Goal: Task Accomplishment & Management: Use online tool/utility

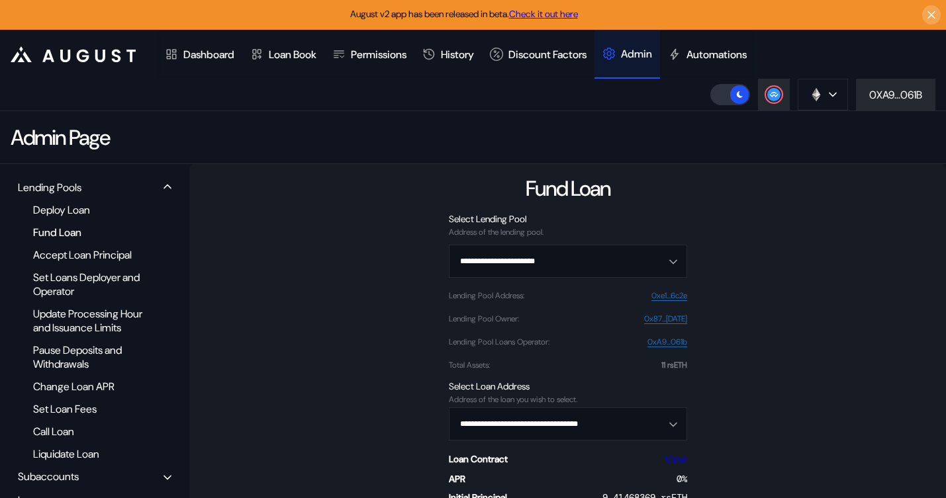
scroll to position [179, 0]
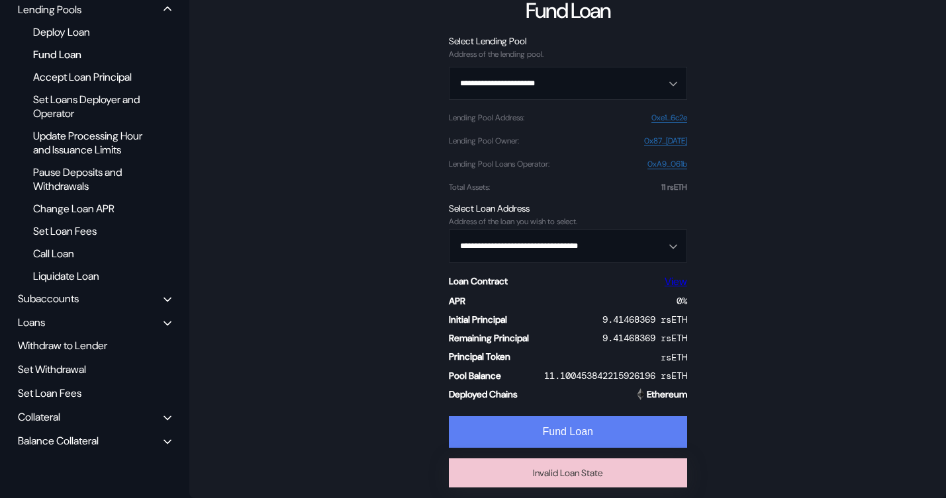
click at [537, 427] on button "Fund Loan" at bounding box center [568, 432] width 238 height 32
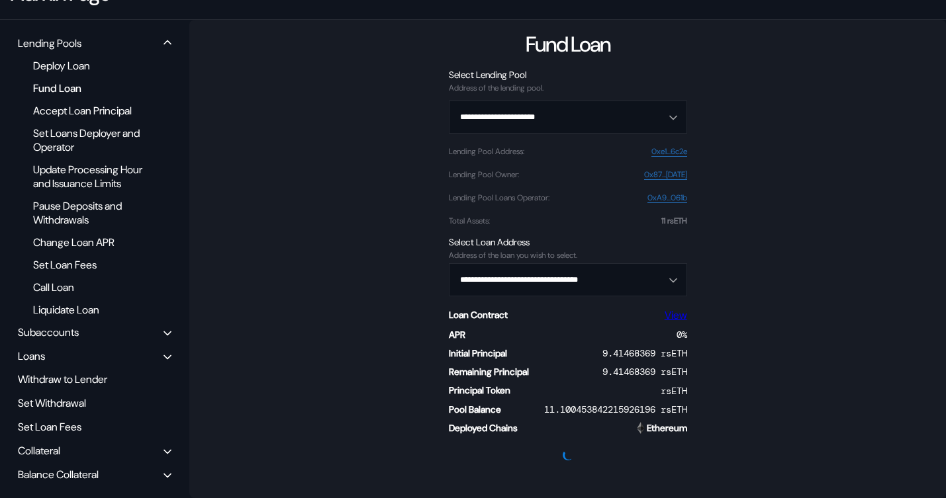
scroll to position [158, 0]
click at [59, 80] on div "Fund Loan" at bounding box center [89, 88] width 127 height 18
click at [75, 57] on div "Deploy Loan" at bounding box center [89, 66] width 127 height 18
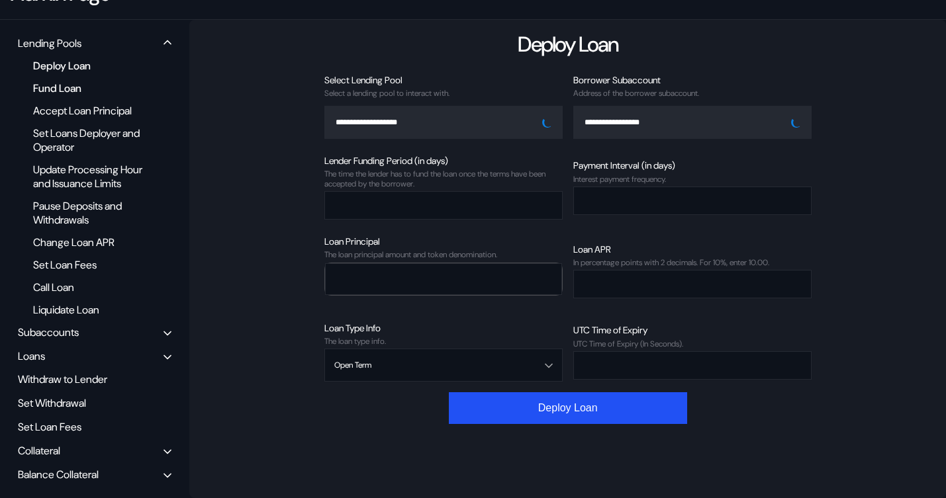
click at [71, 79] on div "Fund Loan" at bounding box center [89, 88] width 127 height 18
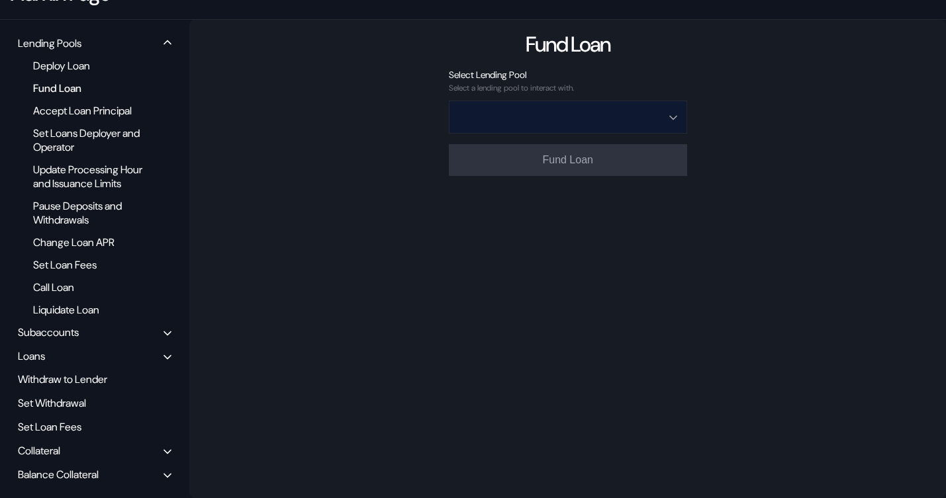
click at [603, 101] on input "Open menu" at bounding box center [561, 117] width 204 height 32
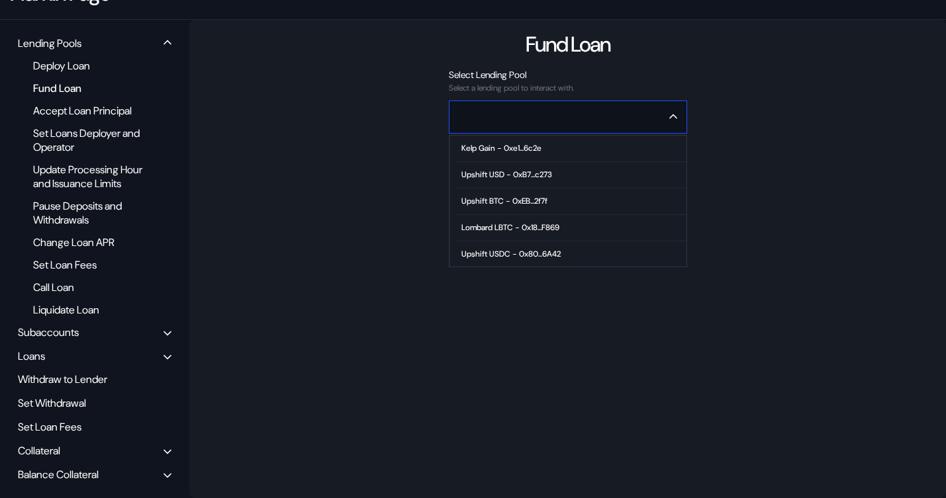
click at [523, 144] on div "Kelp Gain - 0xe1...6c2e" at bounding box center [501, 148] width 80 height 9
type input "**********"
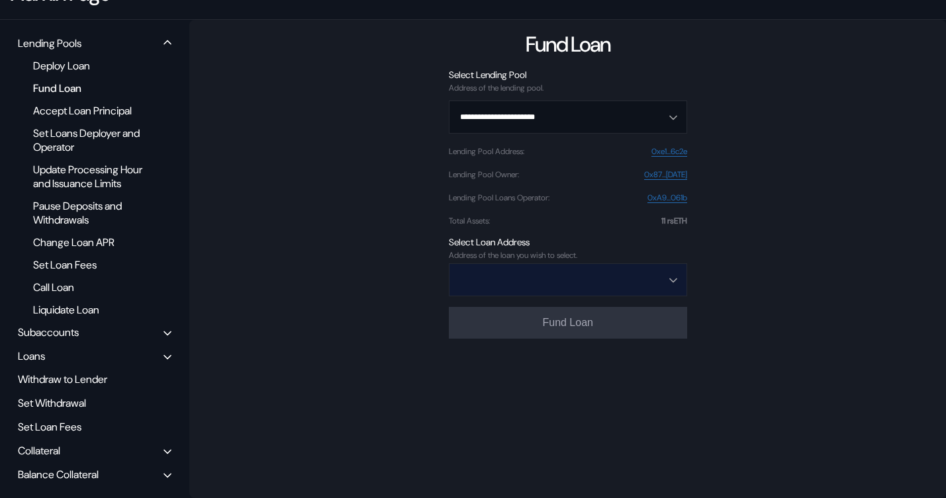
click at [495, 273] on input "Open menu" at bounding box center [561, 280] width 204 height 32
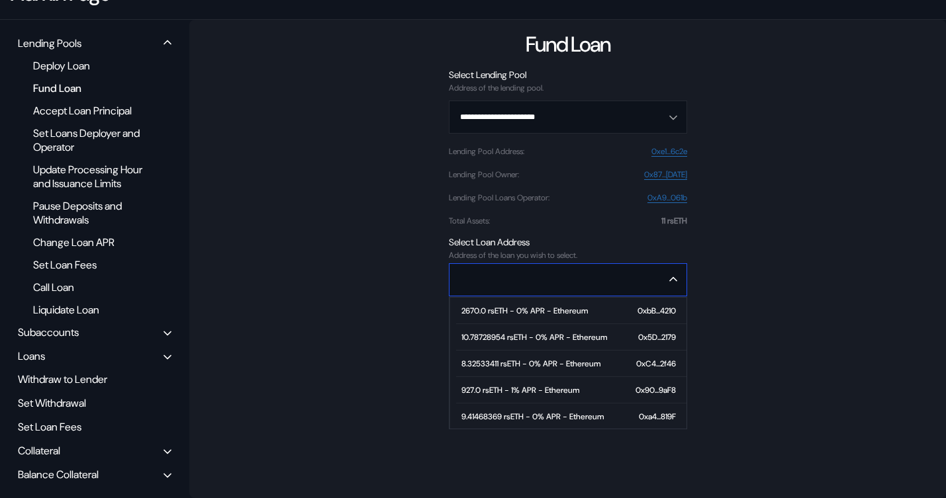
scroll to position [1, 0]
click at [468, 411] on div "9.41468369 rsETH - 0% APR - Ethereum" at bounding box center [532, 415] width 142 height 9
type input "**********"
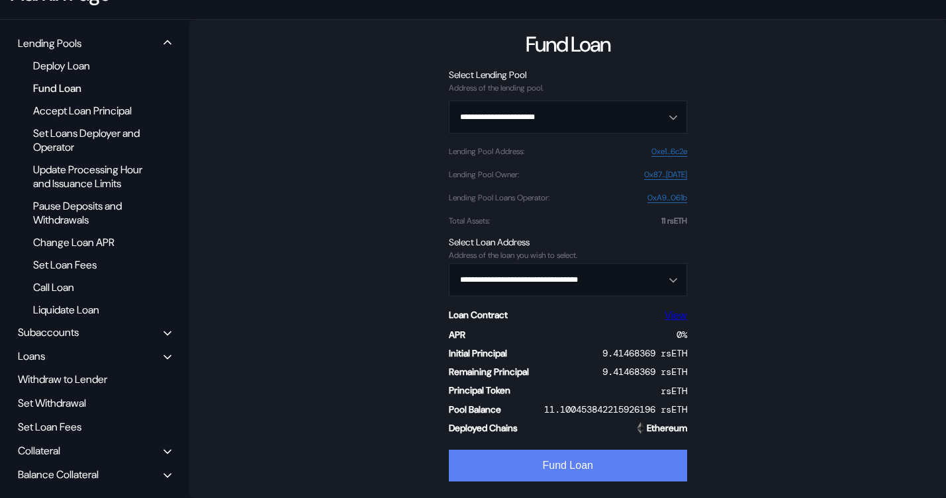
click at [484, 459] on button "Fund Loan" at bounding box center [568, 466] width 238 height 32
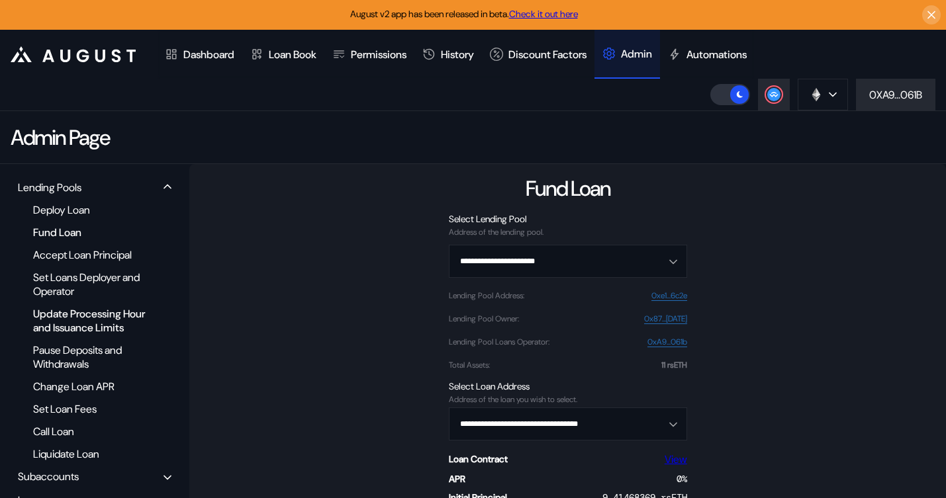
scroll to position [44, 0]
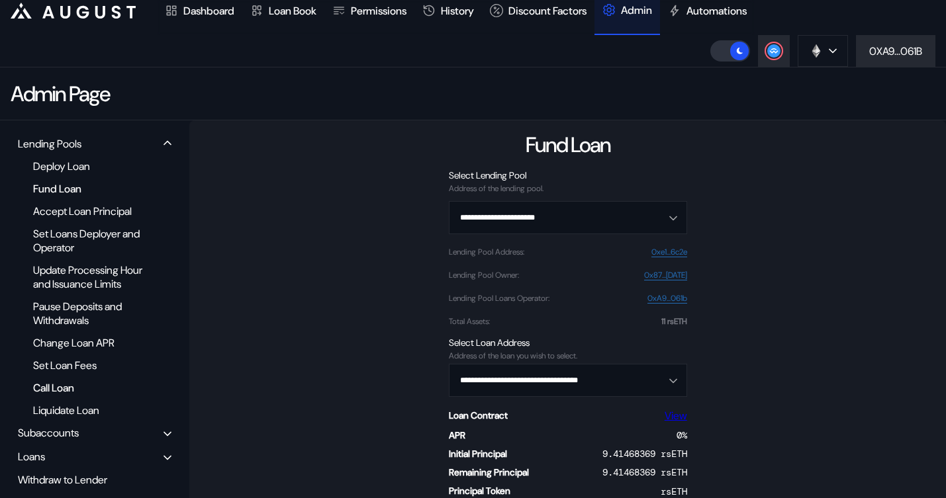
click at [68, 397] on div "Call Loan" at bounding box center [89, 388] width 127 height 18
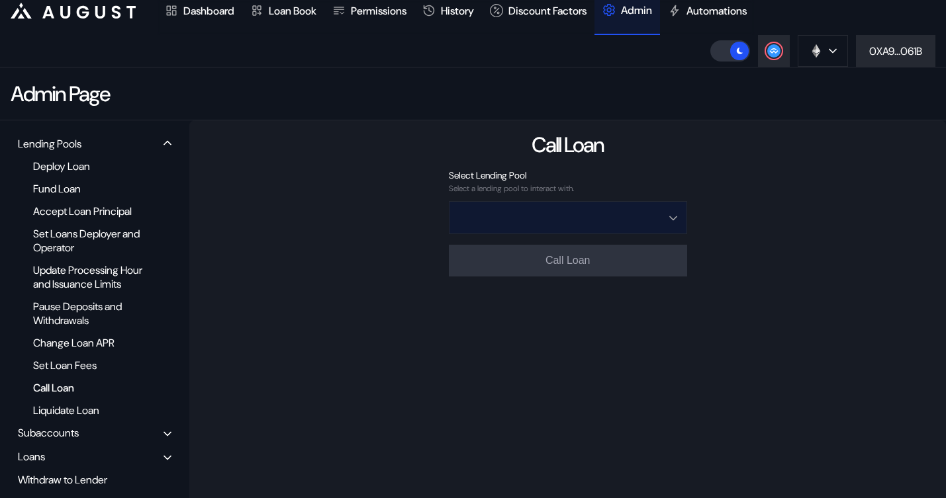
click at [544, 217] on input "Open menu" at bounding box center [561, 218] width 204 height 32
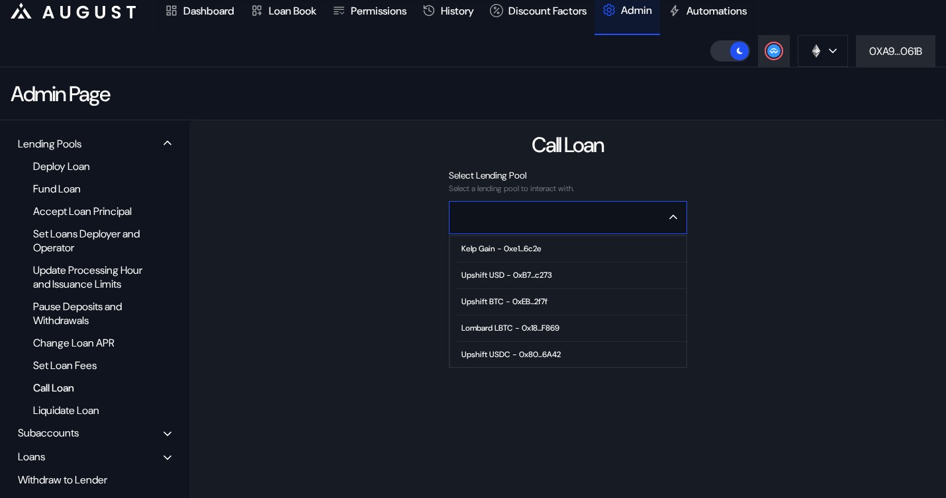
click at [517, 248] on div "Kelp Gain - 0xe1...6c2e" at bounding box center [501, 248] width 80 height 9
type input "**********"
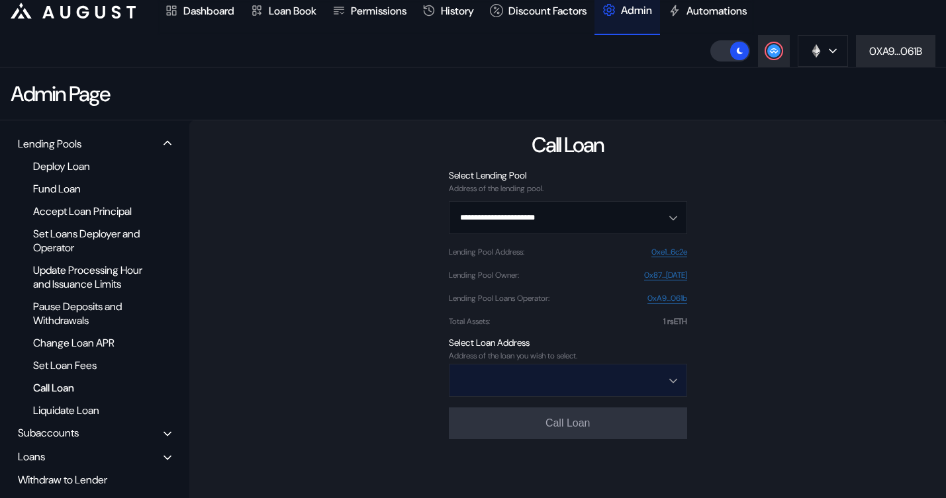
click at [509, 388] on input "Open menu" at bounding box center [561, 381] width 204 height 32
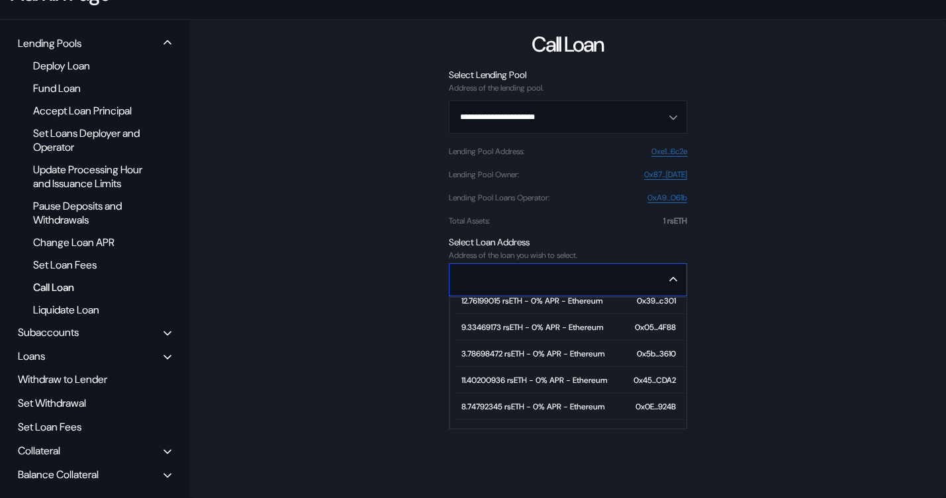
scroll to position [2808, 0]
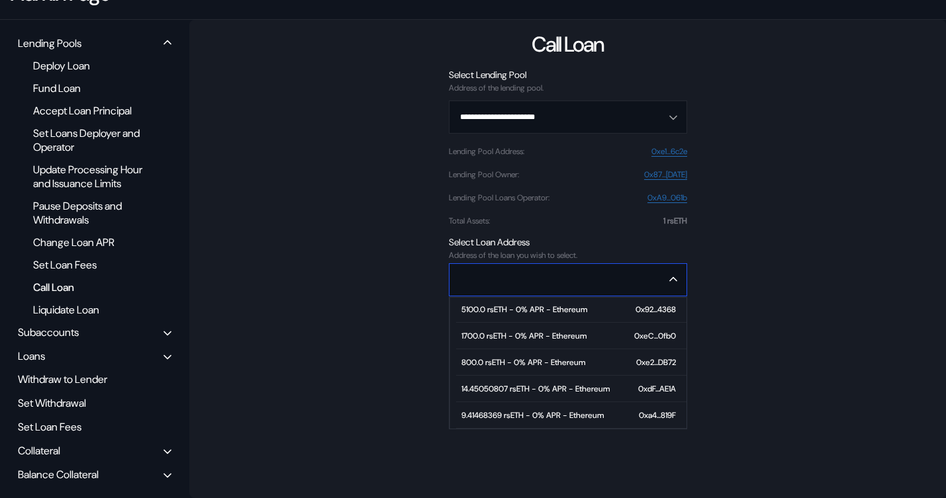
click at [512, 411] on div "9.41468369 rsETH - 0% APR - Ethereum" at bounding box center [532, 415] width 142 height 9
type input "**********"
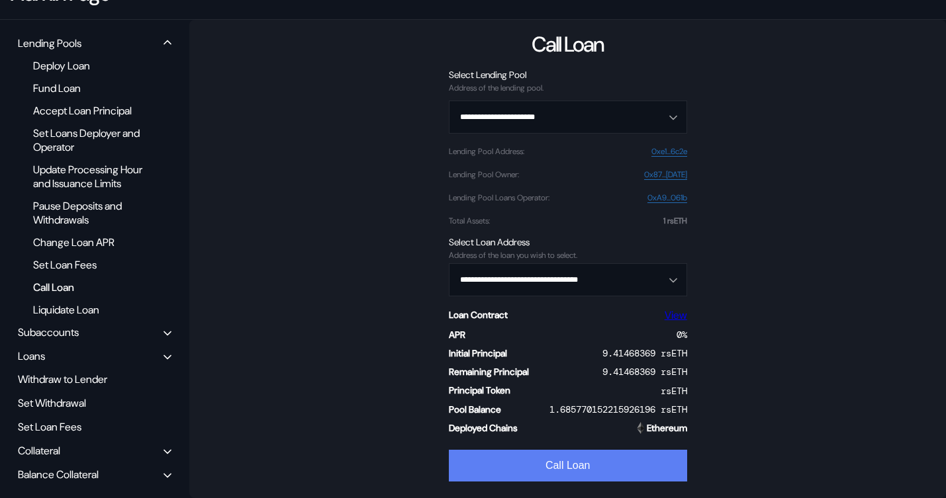
click at [507, 459] on button "Call Loan" at bounding box center [568, 466] width 238 height 32
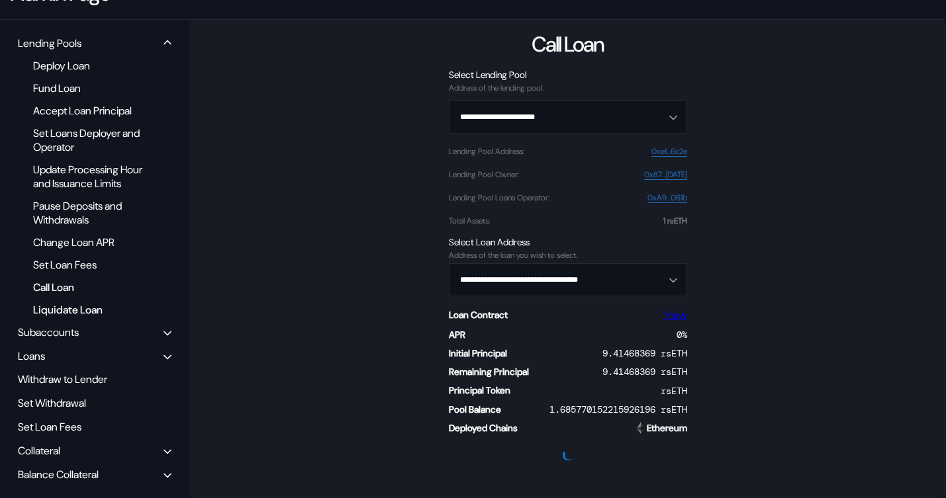
click at [70, 309] on div "Liquidate Loan" at bounding box center [89, 310] width 127 height 18
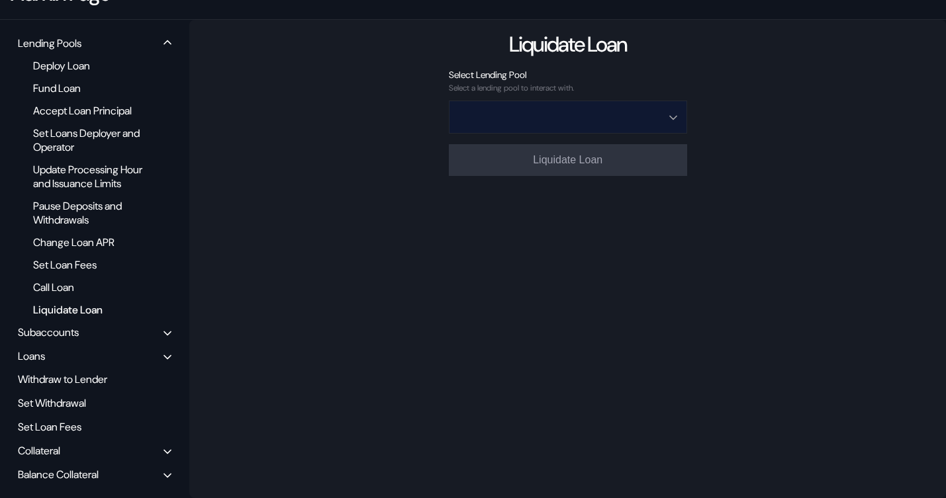
click at [606, 104] on input "Open menu" at bounding box center [561, 117] width 204 height 32
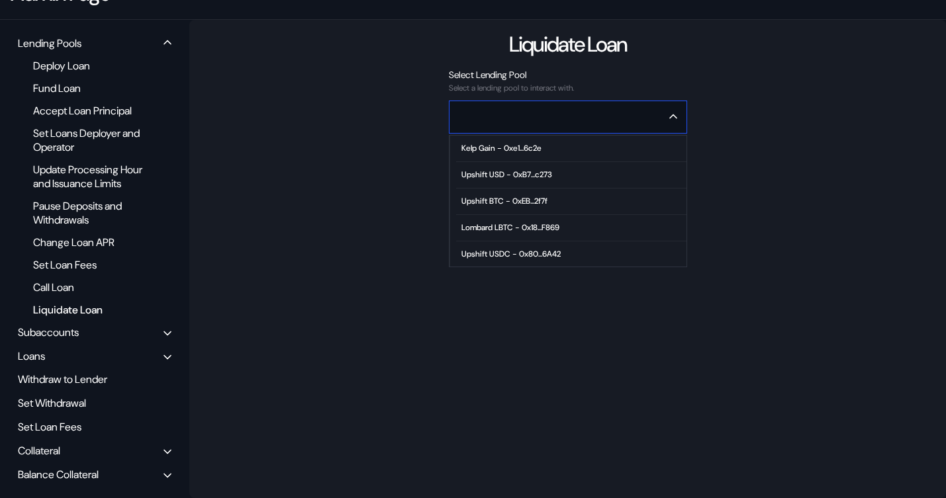
click at [520, 140] on span "Kelp Gain - 0xe1...6c2e" at bounding box center [571, 149] width 230 height 26
type input "**********"
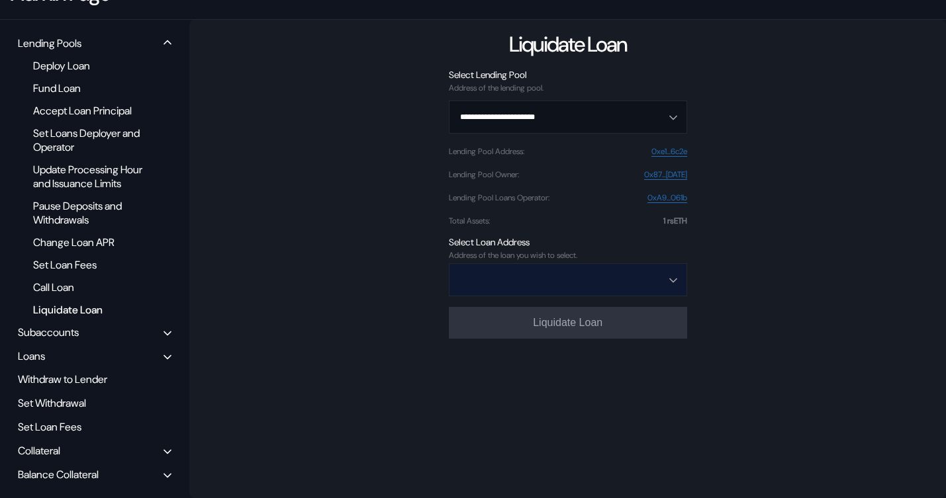
click at [537, 278] on input "Open menu" at bounding box center [561, 280] width 204 height 32
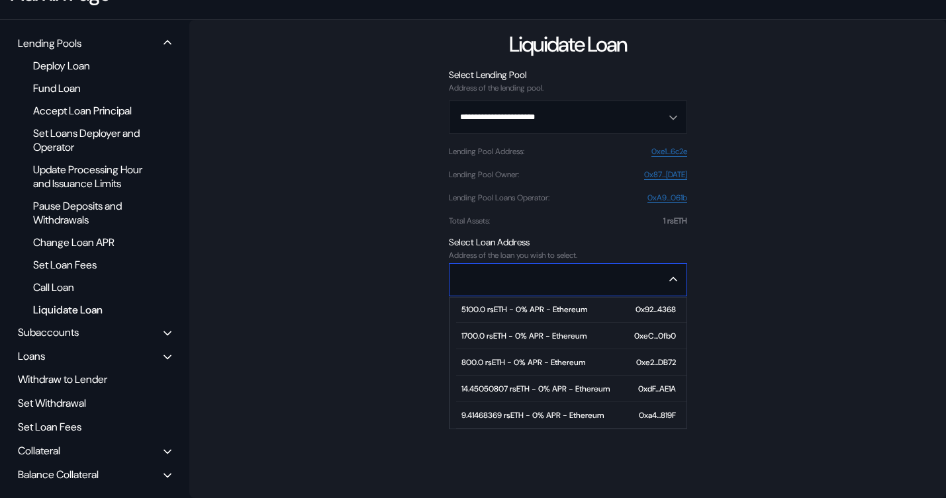
click at [524, 385] on div "14.45050807 rsETH - 0% APR - Ethereum" at bounding box center [535, 389] width 148 height 9
type input "**********"
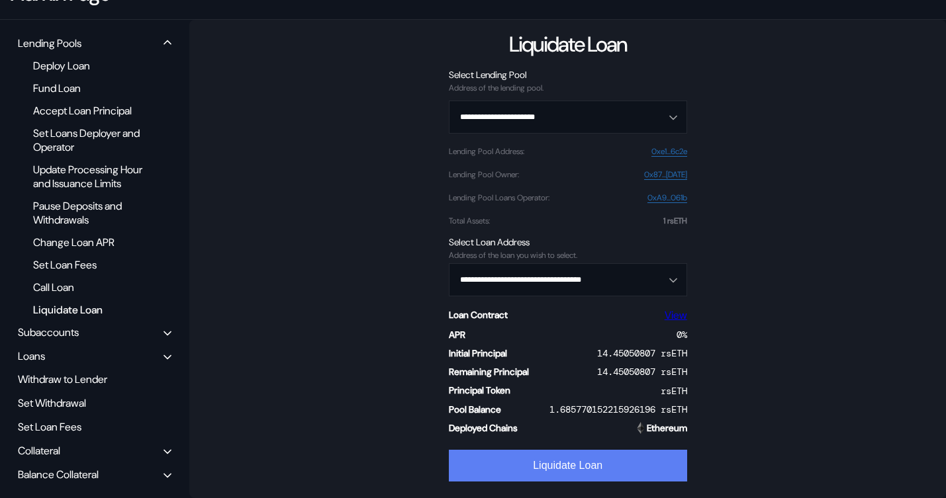
click at [520, 455] on button "Liquidate Loan" at bounding box center [568, 466] width 238 height 32
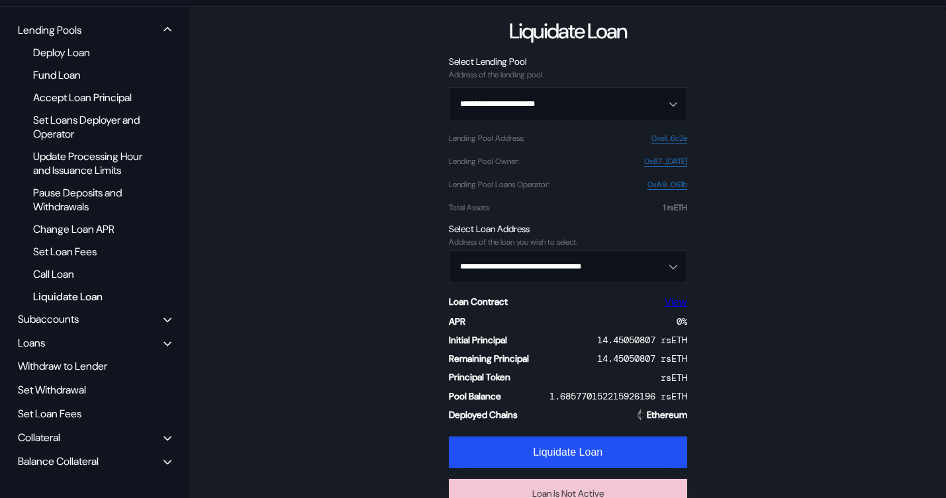
scroll to position [179, 0]
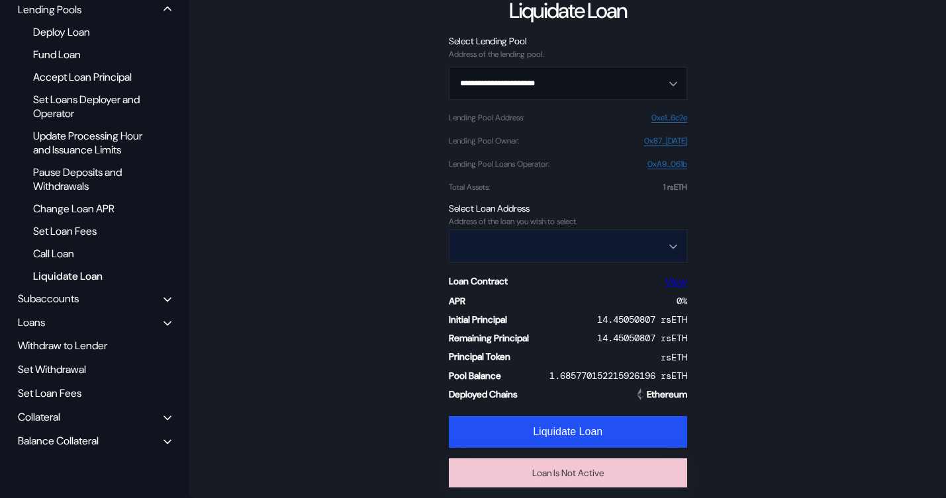
click at [551, 240] on input "Open menu" at bounding box center [561, 246] width 204 height 32
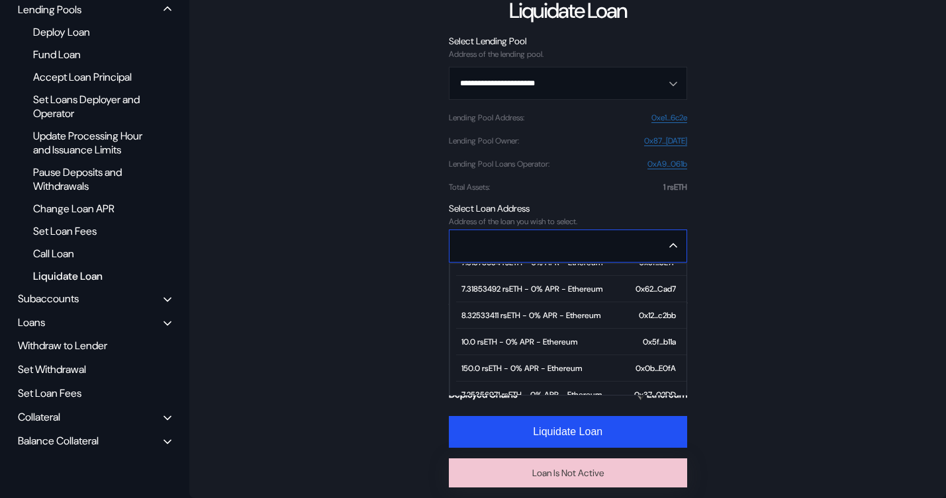
scroll to position [2594, 0]
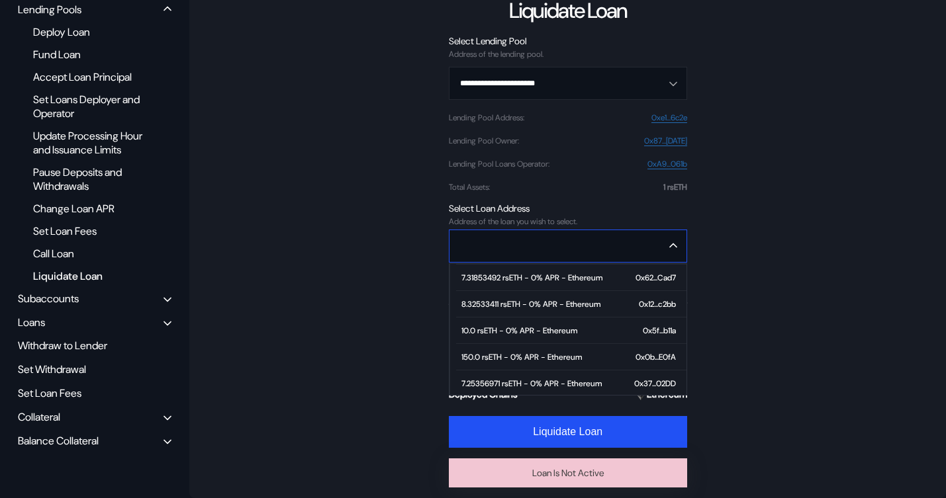
click at [522, 308] on span "8.32533411 rsETH - 0% APR - Ethereum 0x12...c2bb" at bounding box center [571, 304] width 230 height 26
type input "**********"
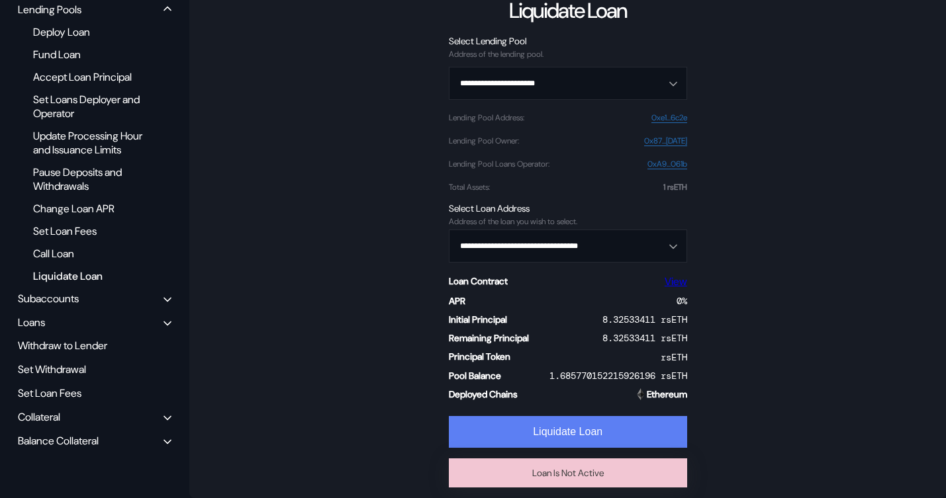
click at [522, 432] on button "Liquidate Loan" at bounding box center [568, 432] width 238 height 32
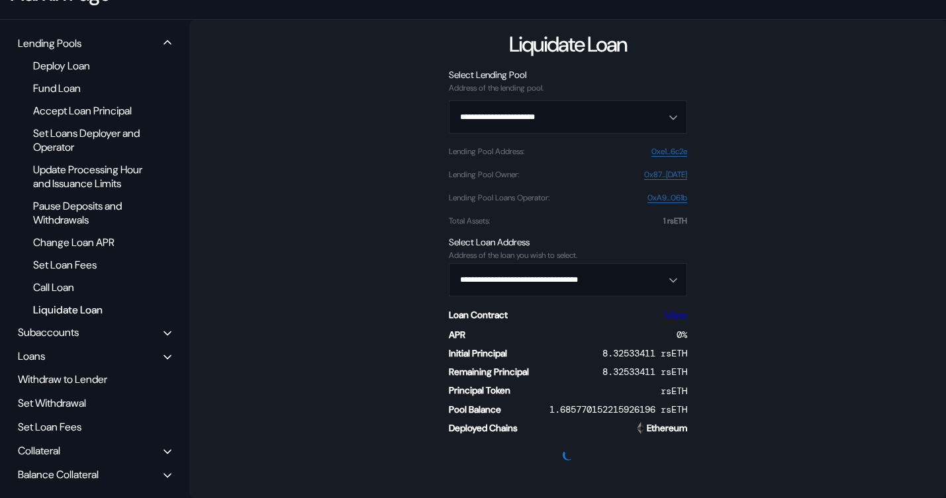
scroll to position [179, 0]
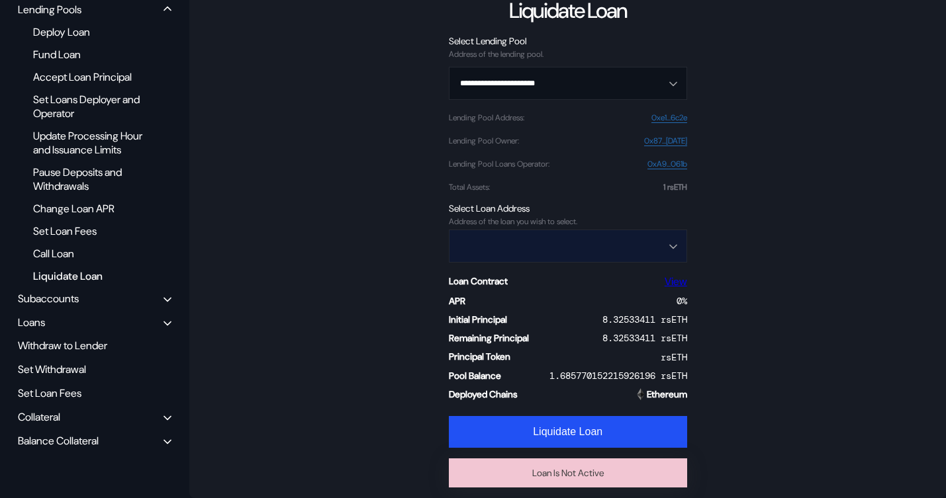
click at [554, 245] on input "Open menu" at bounding box center [561, 246] width 204 height 32
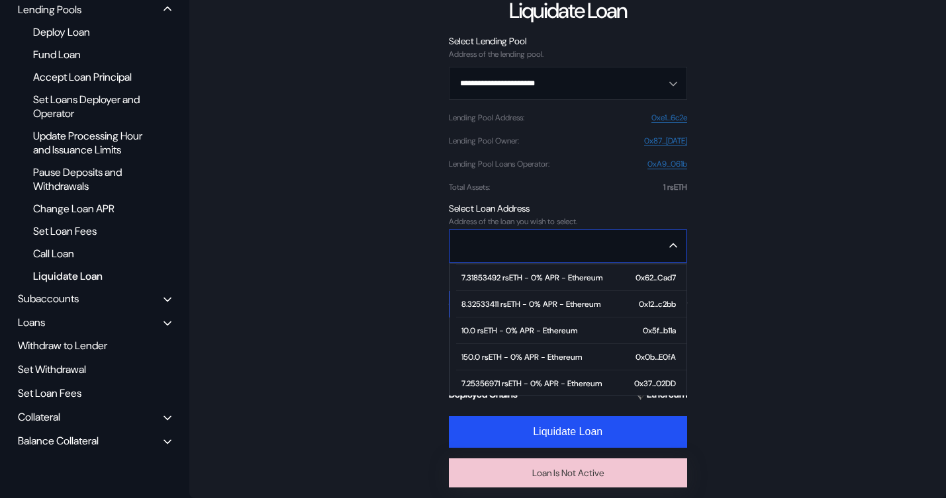
click at [530, 279] on div "7.31853492 rsETH - 0% APR - Ethereum" at bounding box center [531, 277] width 141 height 9
type input "**********"
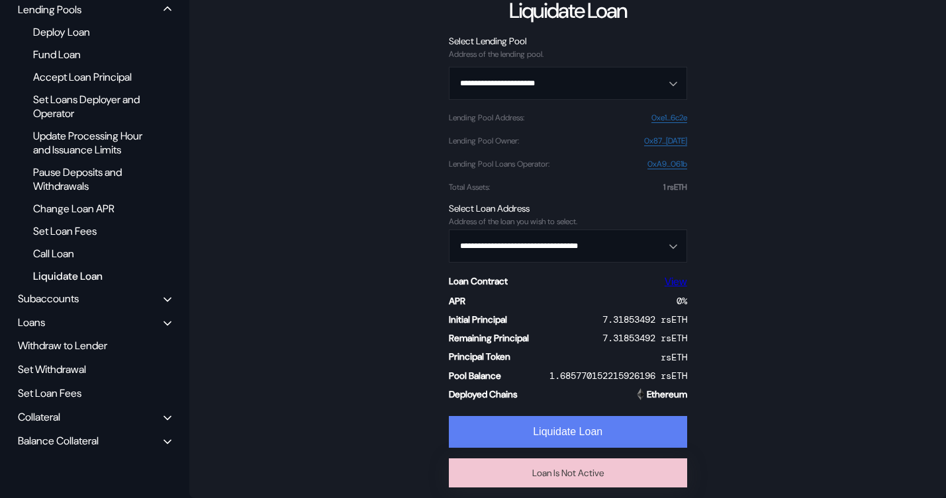
click at [530, 432] on button "Liquidate Loan" at bounding box center [568, 432] width 238 height 32
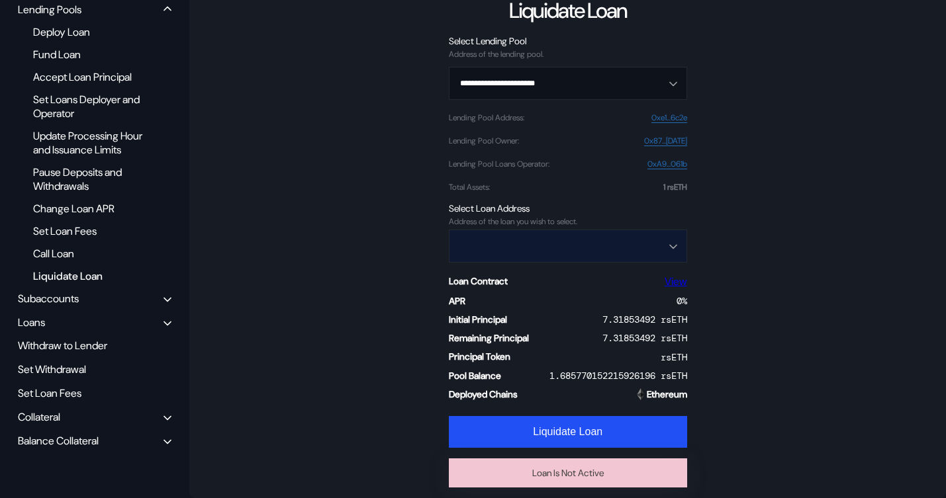
click at [543, 243] on input "Open menu" at bounding box center [561, 246] width 204 height 32
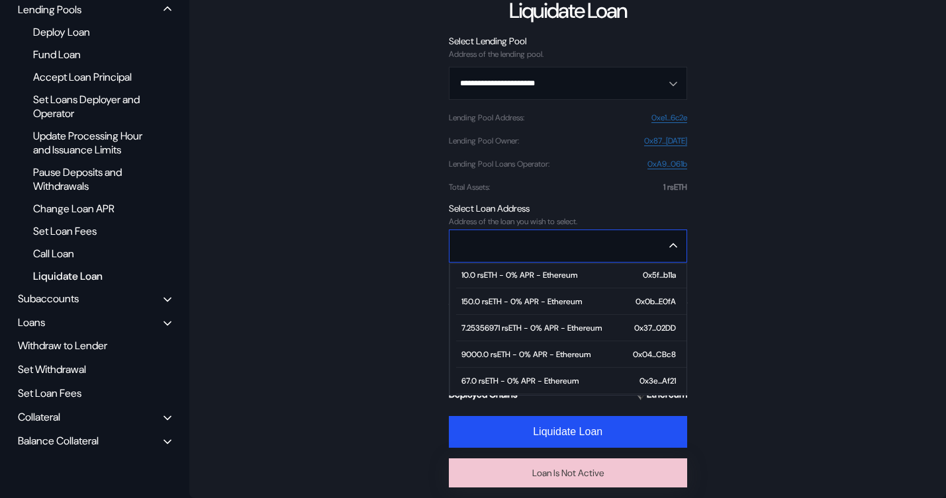
scroll to position [2655, 0]
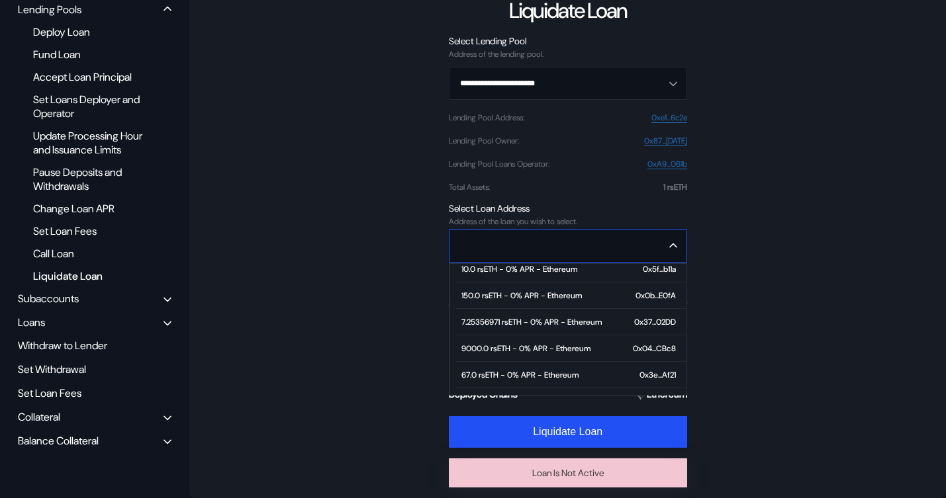
click at [532, 322] on div "7.25356971 rsETH - 0% APR - Ethereum" at bounding box center [531, 322] width 140 height 9
type input "**********"
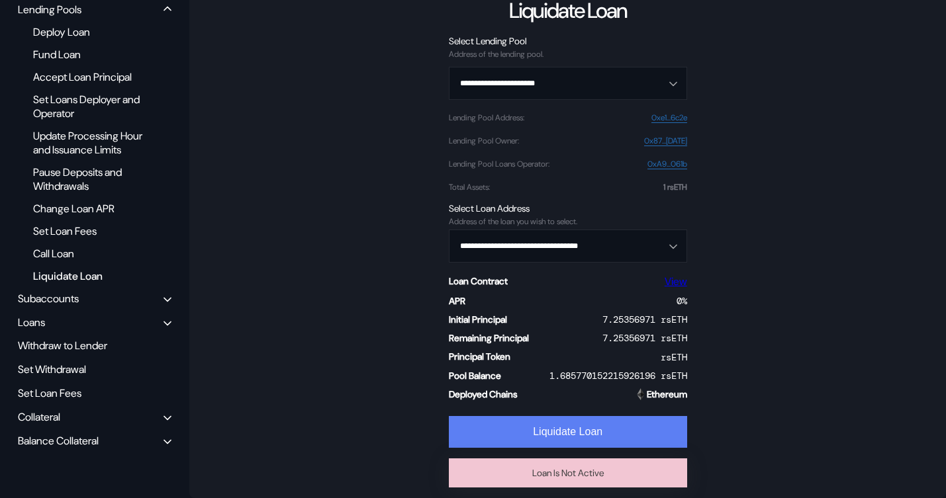
click at [529, 425] on button "Liquidate Loan" at bounding box center [568, 432] width 238 height 32
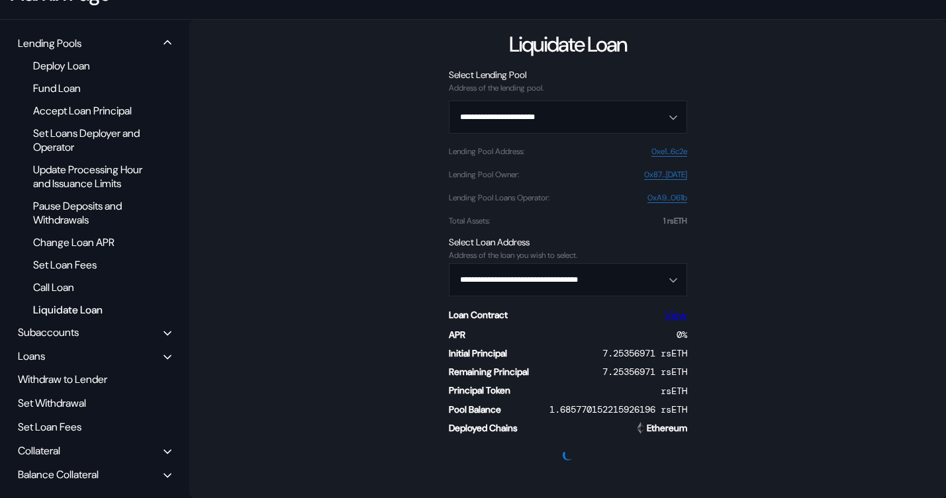
scroll to position [179, 0]
